Goal: Task Accomplishment & Management: Use online tool/utility

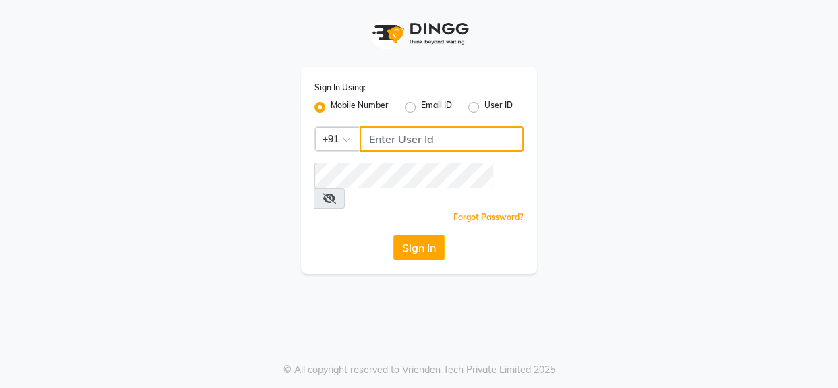
click at [427, 142] on input "Username" at bounding box center [442, 139] width 164 height 26
type input "9004713330"
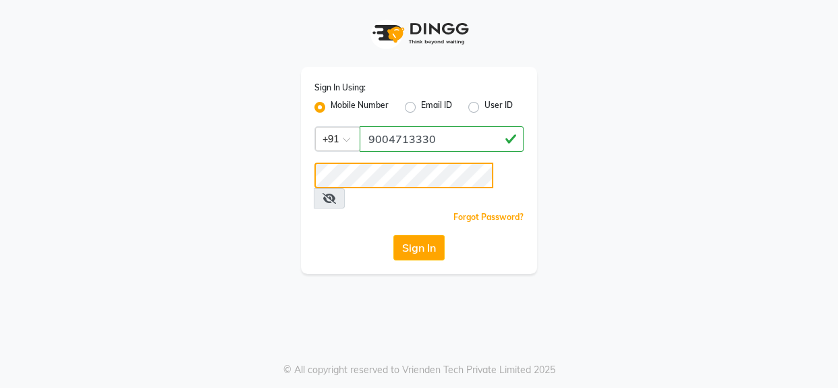
click at [393, 235] on button "Sign In" at bounding box center [418, 248] width 51 height 26
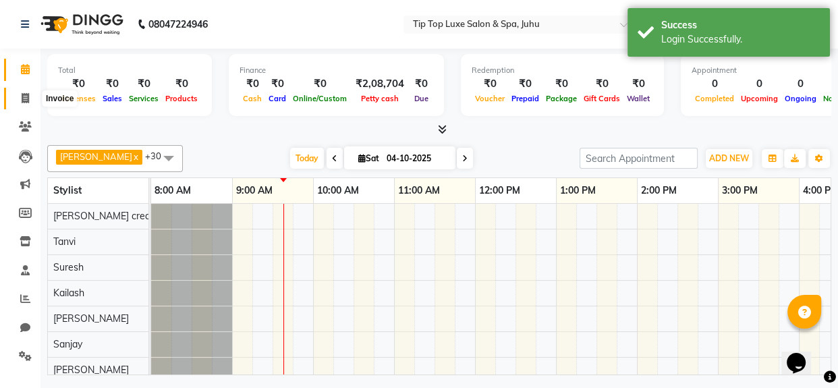
click at [26, 104] on span at bounding box center [25, 99] width 24 height 16
select select "8298"
select select "service"
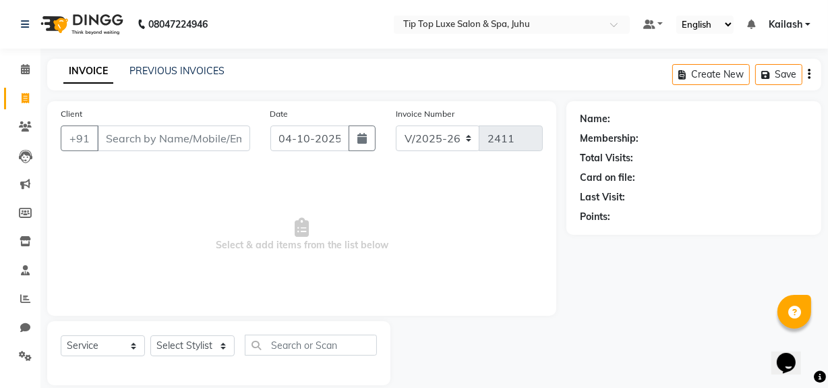
click at [61, 112] on label "Client" at bounding box center [72, 114] width 22 height 12
click at [97, 125] on input "Client" at bounding box center [173, 138] width 153 height 26
click at [263, 208] on span "Select & add items from the list below" at bounding box center [302, 234] width 482 height 135
click at [27, 74] on icon at bounding box center [25, 69] width 9 height 10
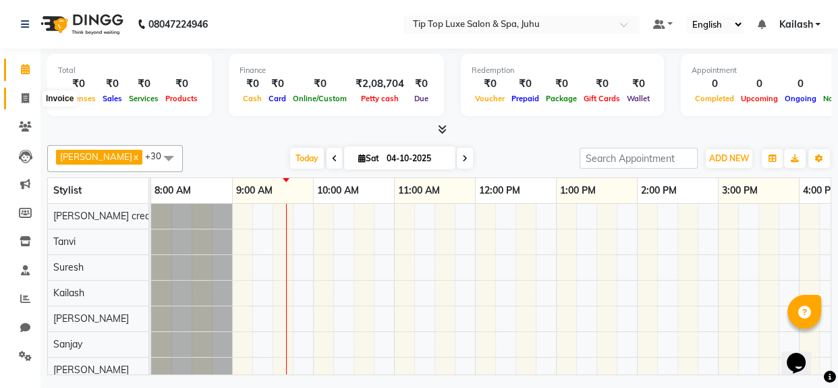
click at [26, 103] on icon at bounding box center [25, 98] width 7 height 10
select select "service"
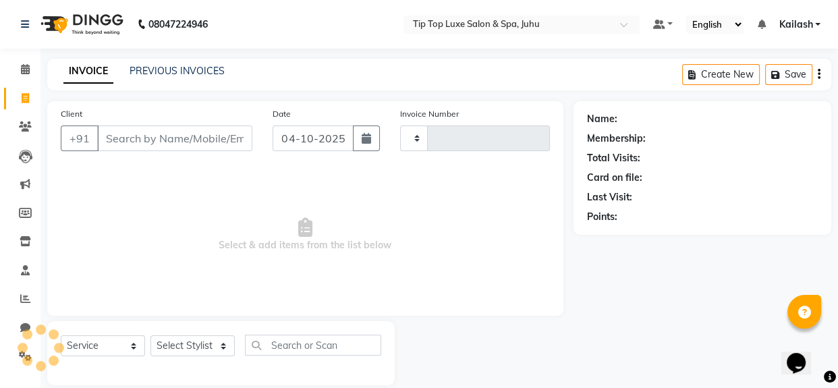
type input "2411"
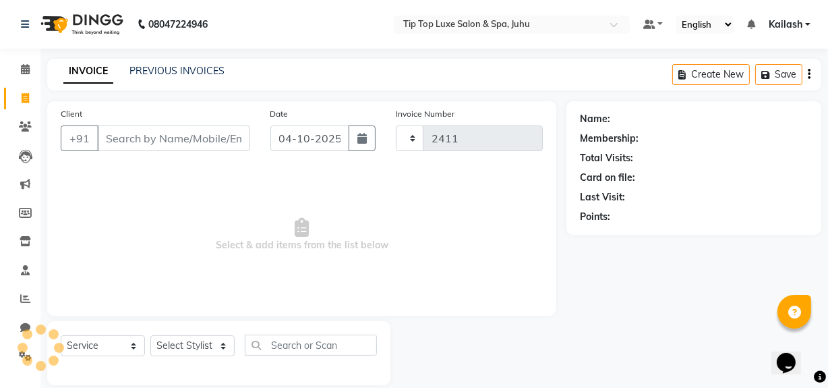
select select "8298"
click at [169, 242] on span "Select & add items from the list below" at bounding box center [302, 234] width 482 height 135
